Goal: Check status

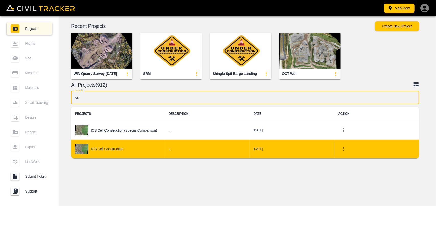
type input "ics"
click at [130, 146] on div "ICS Cell Construction" at bounding box center [117, 149] width 85 height 10
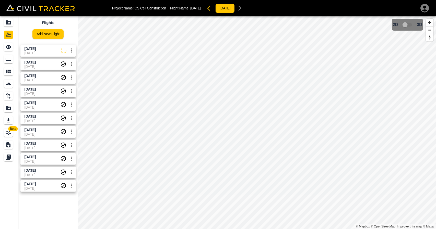
click at [28, 55] on span "[DATE]" at bounding box center [42, 53] width 36 height 4
drag, startPoint x: 5, startPoint y: 45, endPoint x: 9, endPoint y: 47, distance: 3.8
click at [5, 45] on icon "See" at bounding box center [8, 47] width 6 height 6
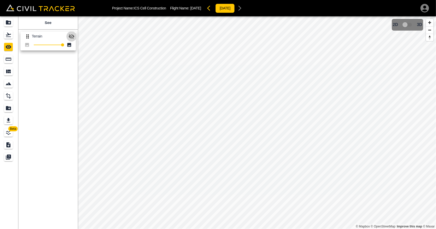
click at [70, 37] on icon "button" at bounding box center [72, 36] width 6 height 5
